Goal: Download file/media

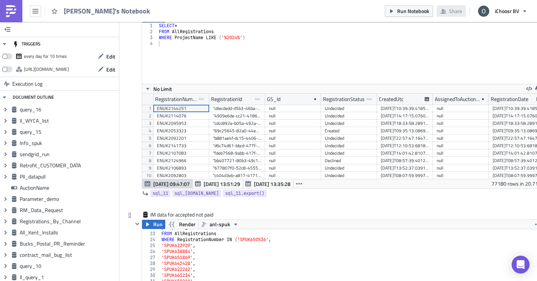
click at [2, 7] on link at bounding box center [11, 11] width 22 height 22
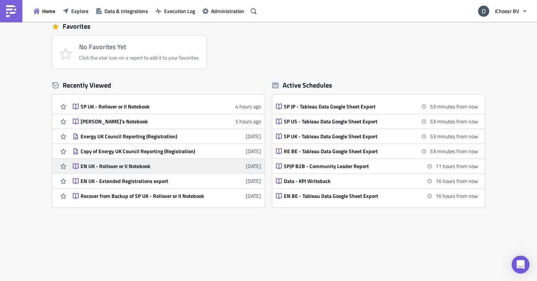
click at [137, 165] on div "EN UK - Rollover or II Notebook" at bounding box center [146, 166] width 130 height 7
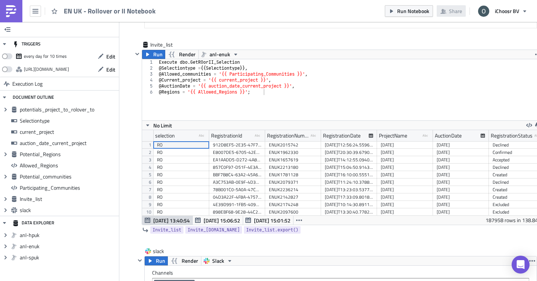
click at [16, 15] on img at bounding box center [11, 11] width 12 height 12
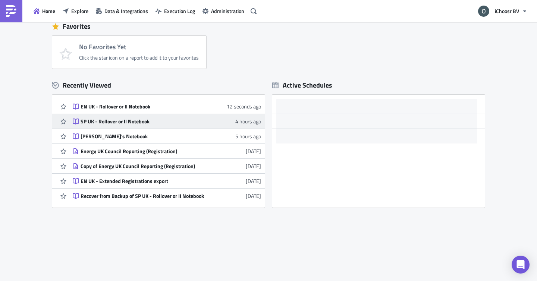
click at [145, 120] on div "SP UK - Rollover or II Notebook" at bounding box center [146, 121] width 130 height 7
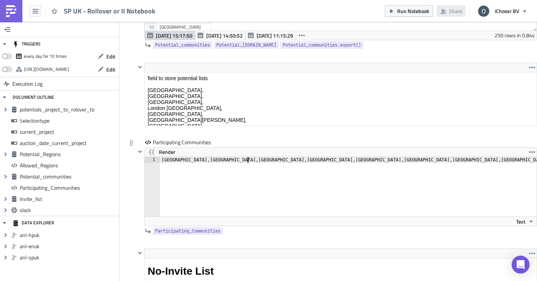
click at [246, 160] on div "[GEOGRAPHIC_DATA],[GEOGRAPHIC_DATA],[GEOGRAPHIC_DATA],[GEOGRAPHIC_DATA],[GEOGRA…" at bounding box center [349, 193] width 378 height 72
type textarea "[GEOGRAPHIC_DATA],[GEOGRAPHIC_DATA],[GEOGRAPHIC_DATA],[GEOGRAPHIC_DATA],[GEOGRA…"
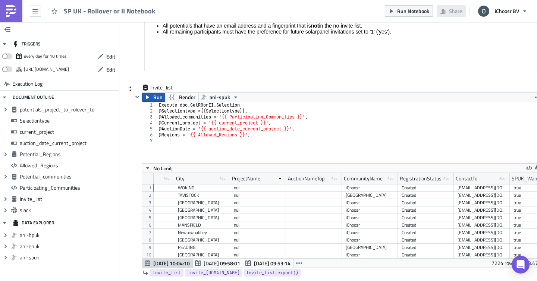
click at [150, 101] on button "Run" at bounding box center [153, 97] width 23 height 9
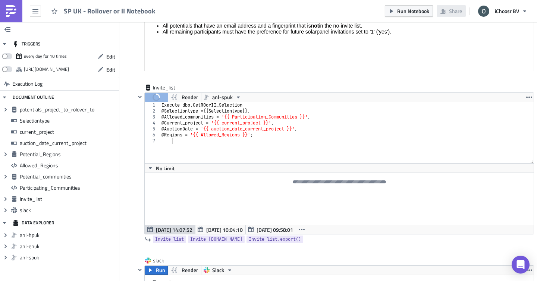
click at [12, 5] on img at bounding box center [11, 11] width 12 height 12
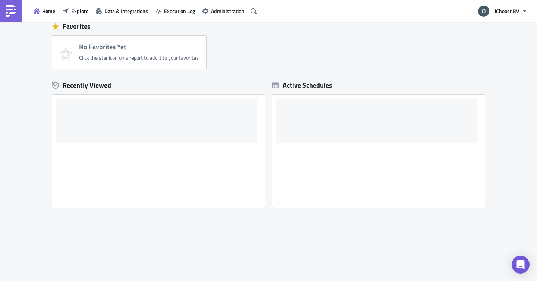
scroll to position [70, 0]
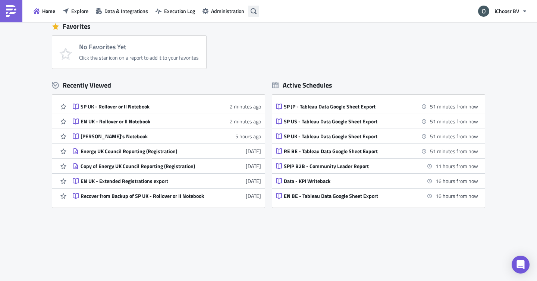
click at [250, 8] on button "button" at bounding box center [253, 11] width 11 height 11
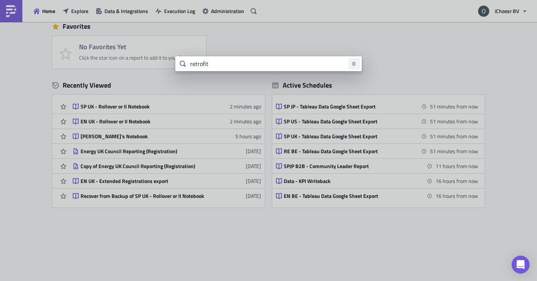
type input "retrofit"
click at [39, 145] on body "Home Explore Data & Integrations Execution Log Administration iChoosr BV Lookin…" at bounding box center [268, 141] width 537 height 282
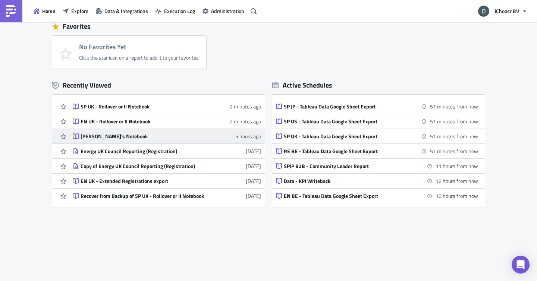
click at [92, 135] on div "[PERSON_NAME]'s Notebook" at bounding box center [146, 136] width 130 height 7
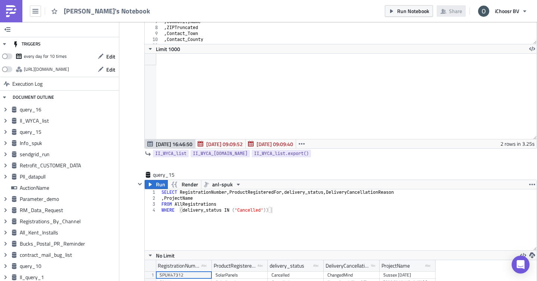
scroll to position [85, 391]
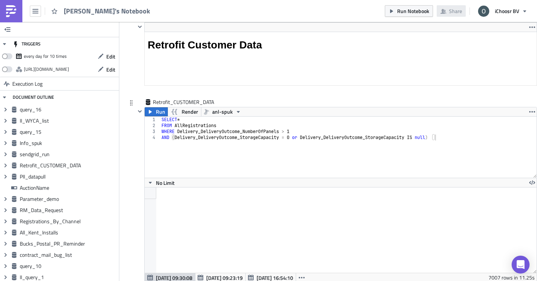
type textarea "FROM AllRegistrations"
click at [223, 124] on div "SELECT * FROM AllRegistrations WHERE Delivery_DeliveryOutcome_NumberOfPanels > …" at bounding box center [348, 153] width 376 height 73
click at [159, 108] on span "Run" at bounding box center [160, 111] width 9 height 9
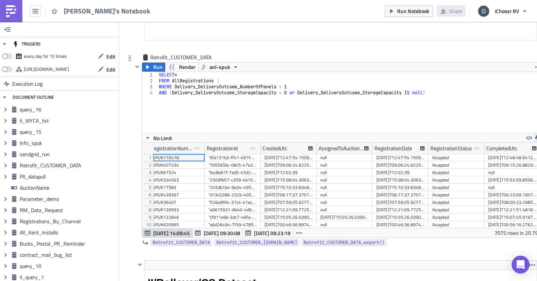
click at [534, 135] on button "button" at bounding box center [537, 137] width 9 height 9
click at [492, 107] on div "CSV" at bounding box center [509, 108] width 58 height 7
click at [10, 9] on img at bounding box center [11, 11] width 12 height 12
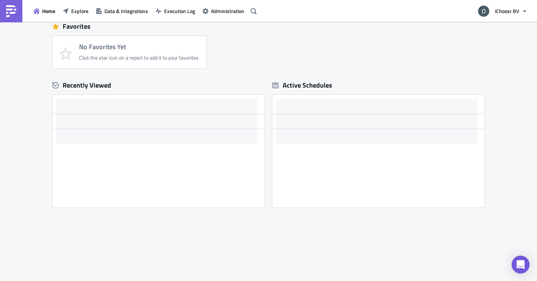
scroll to position [70, 0]
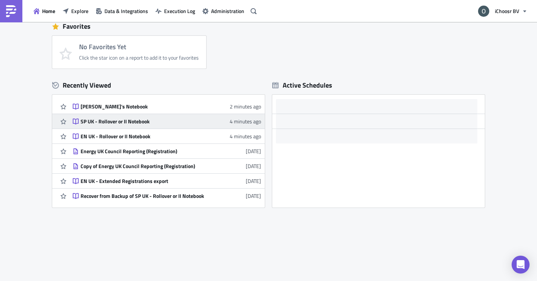
click at [120, 124] on div "SP UK - Rollover or II Notebook" at bounding box center [146, 121] width 130 height 7
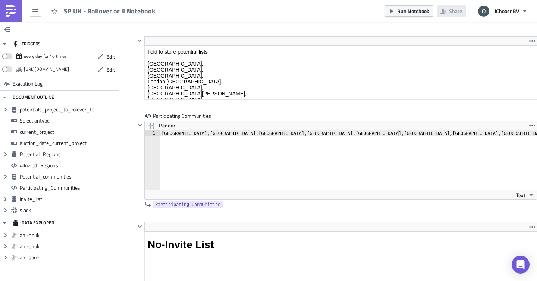
scroll to position [37187, 36872]
